Goal: Find specific page/section

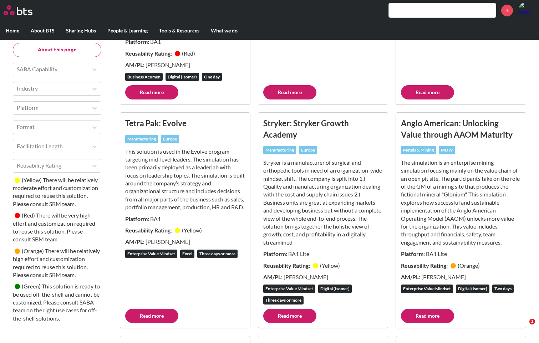
scroll to position [535, 0]
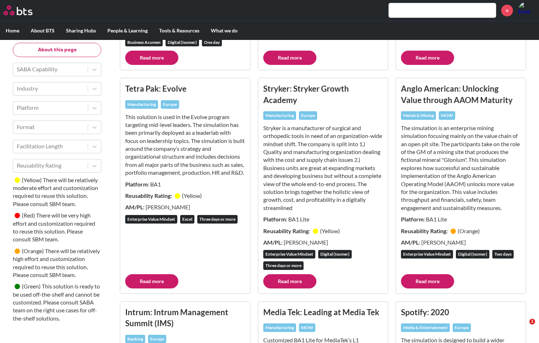
click at [468, 11] on input "text" at bounding box center [442, 10] width 107 height 14
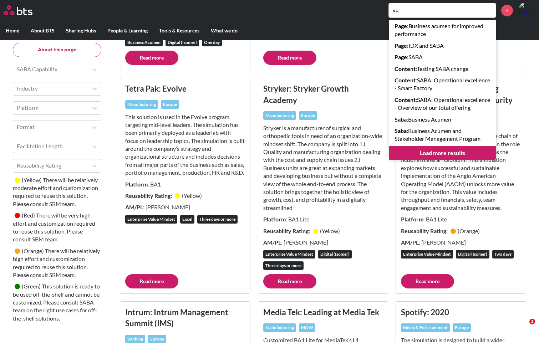
type input "s"
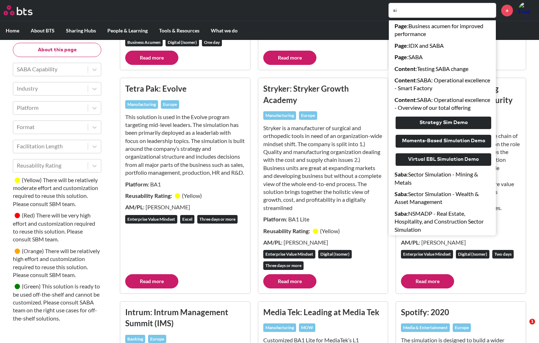
type input "s"
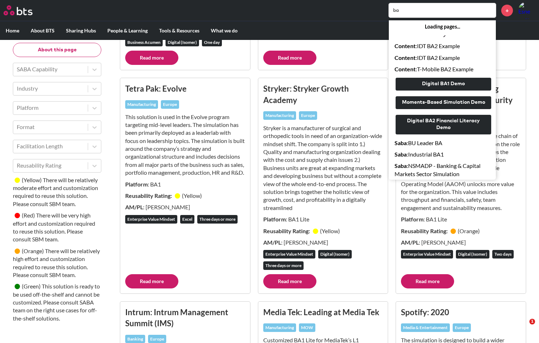
type input "b"
drag, startPoint x: 429, startPoint y: 9, endPoint x: 372, endPoint y: 12, distance: 57.2
click at [372, 12] on div "saba Loading pages... Content : IDT BA2 Example Content : IDT BA2 Example Conte…" at bounding box center [291, 10] width 490 height 17
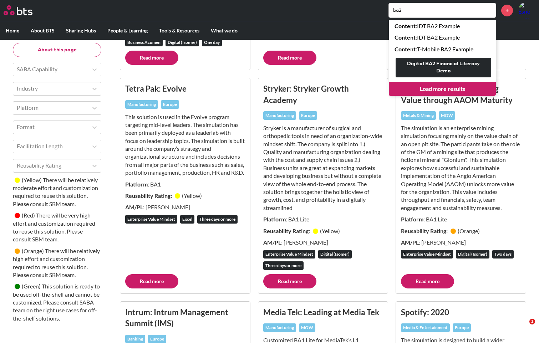
type input "ba2"
click at [440, 90] on link "Load more results" at bounding box center [442, 89] width 107 height 14
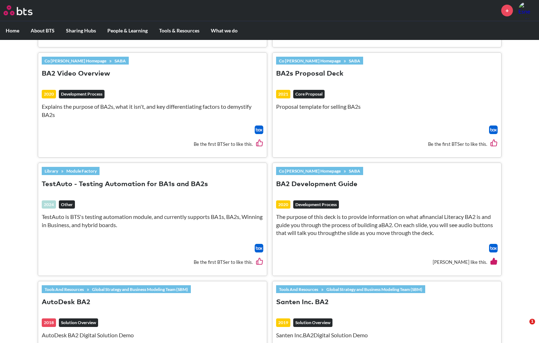
scroll to position [428, 0]
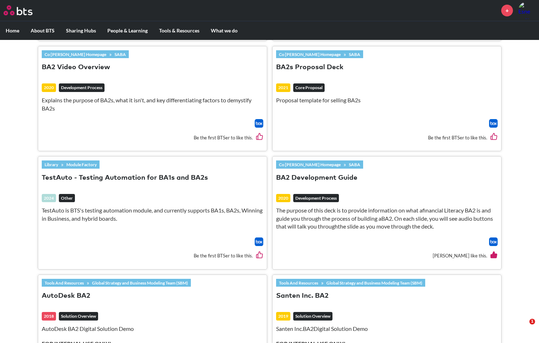
click at [493, 244] on img at bounding box center [493, 242] width 9 height 9
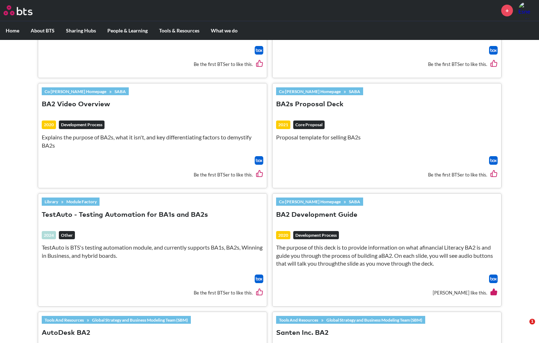
scroll to position [393, 0]
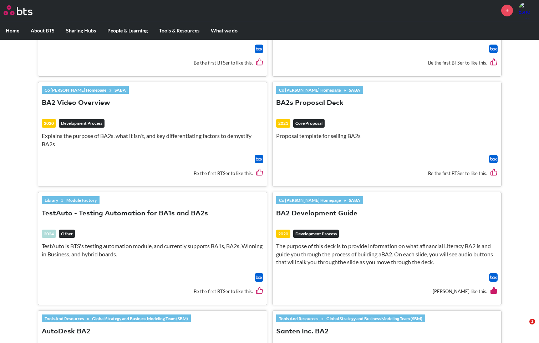
click at [492, 158] on img at bounding box center [493, 159] width 9 height 9
